Goal: Information Seeking & Learning: Learn about a topic

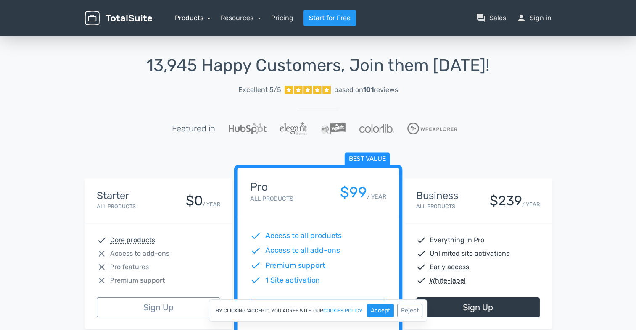
click at [197, 17] on link "Products" at bounding box center [193, 18] width 36 height 8
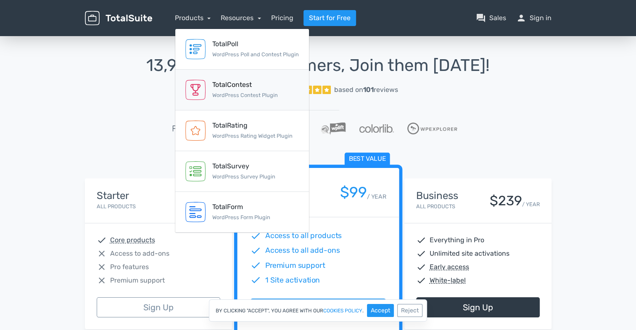
click at [248, 86] on div "TotalContest" at bounding box center [245, 85] width 66 height 10
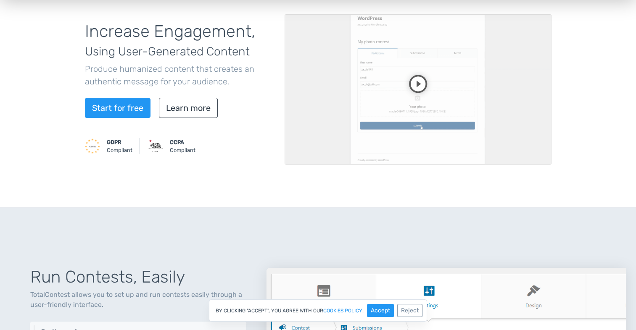
scroll to position [97, 0]
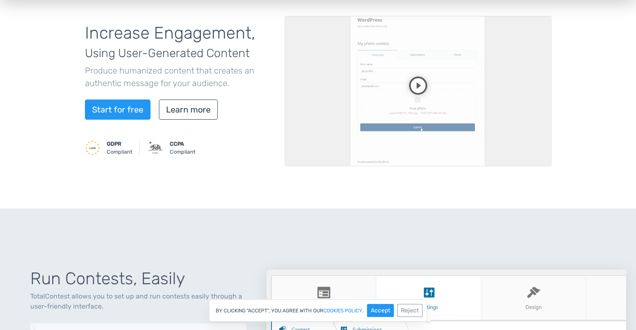
click at [419, 87] on video at bounding box center [417, 91] width 267 height 150
click at [443, 121] on video at bounding box center [417, 91] width 267 height 150
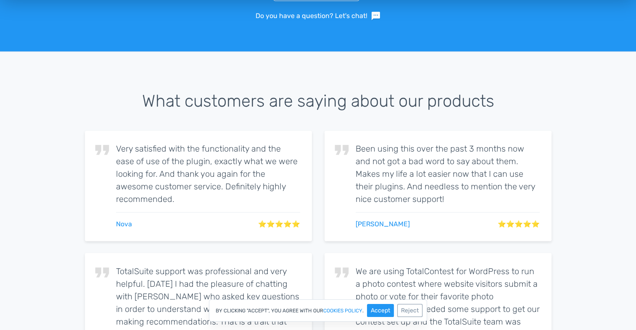
scroll to position [1321, 0]
